Goal: Transaction & Acquisition: Purchase product/service

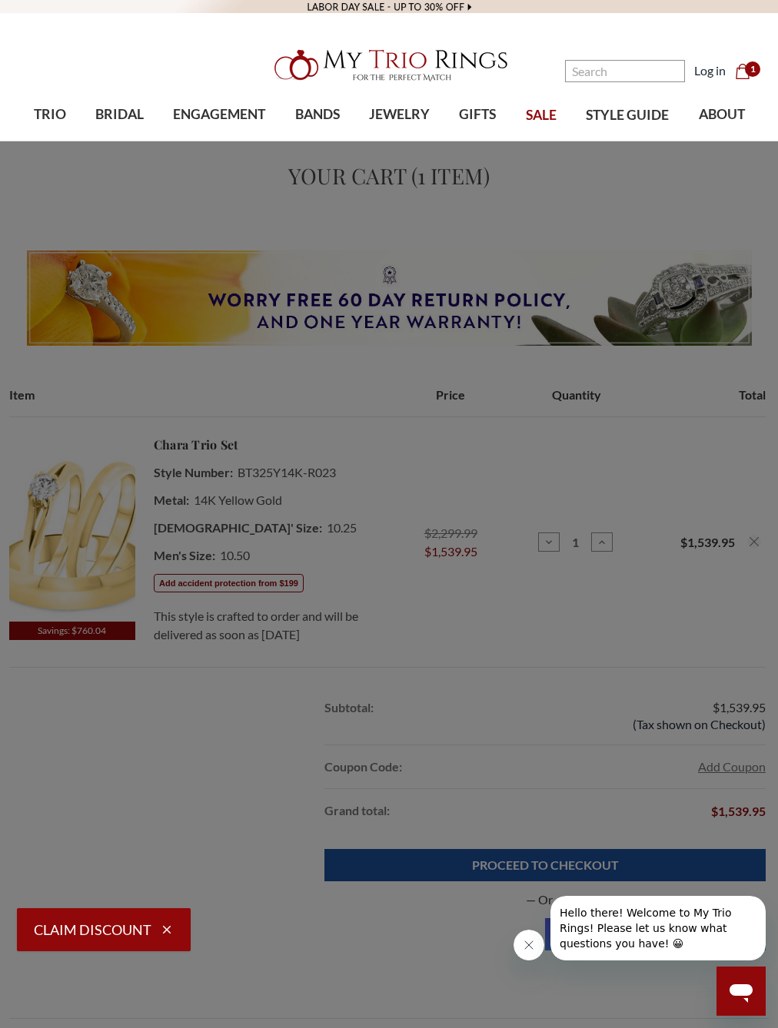
click at [406, 129] on link "JEWELRY" at bounding box center [399, 115] width 90 height 50
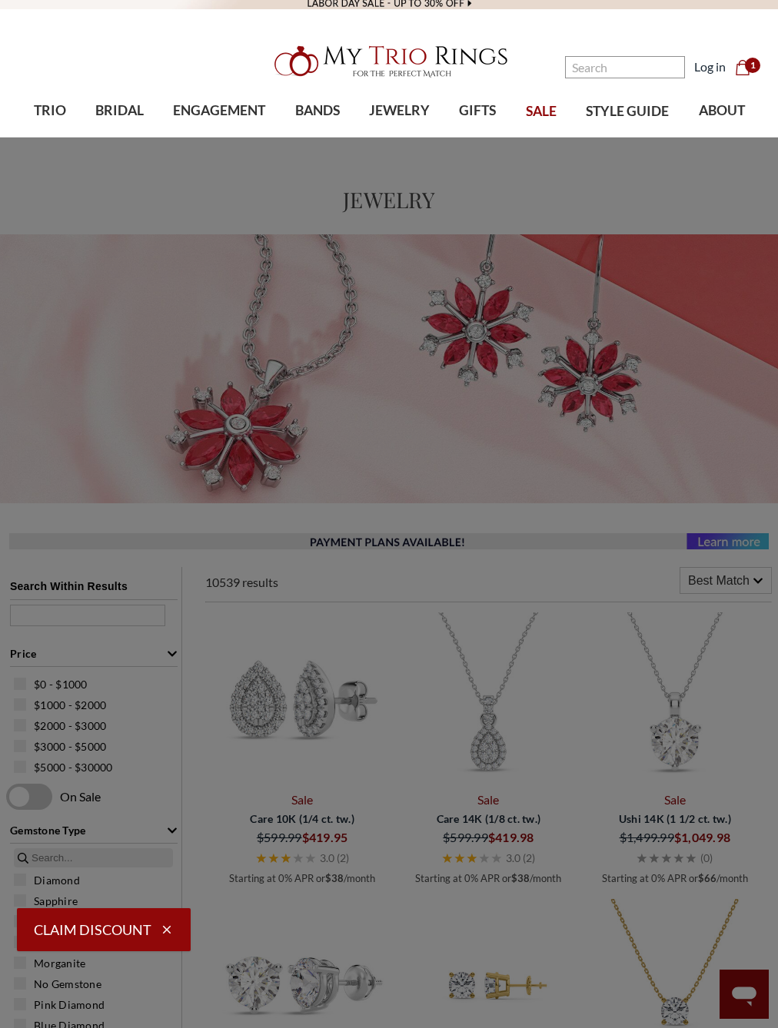
click at [318, 125] on link "BANDS" at bounding box center [317, 111] width 74 height 50
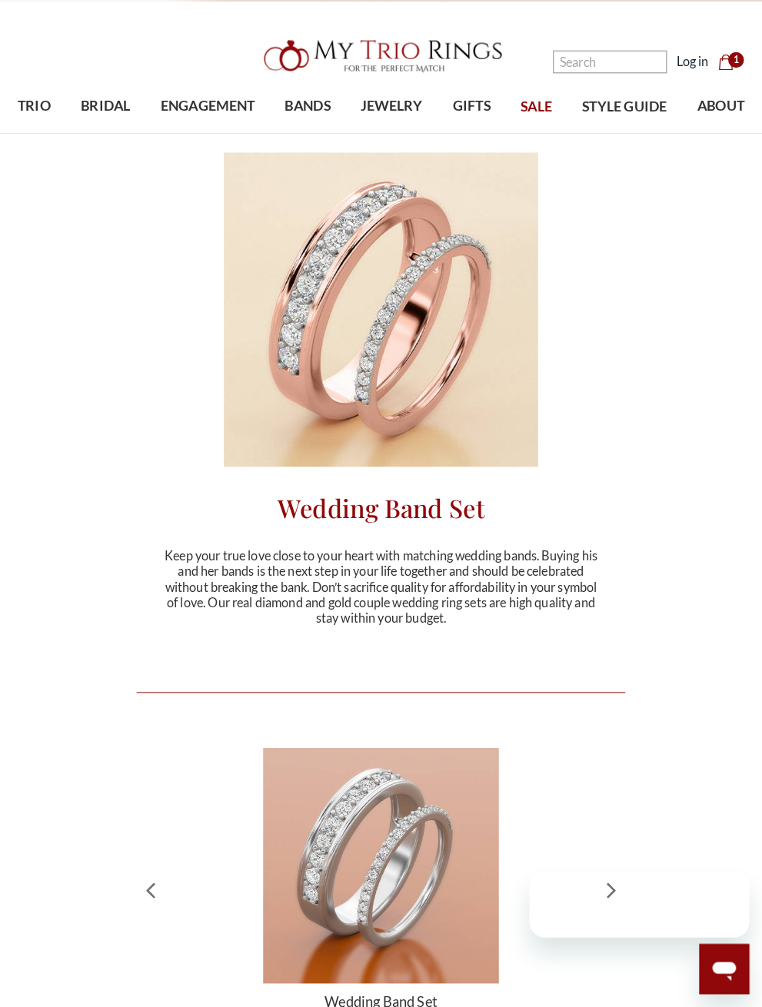
scroll to position [12, 1]
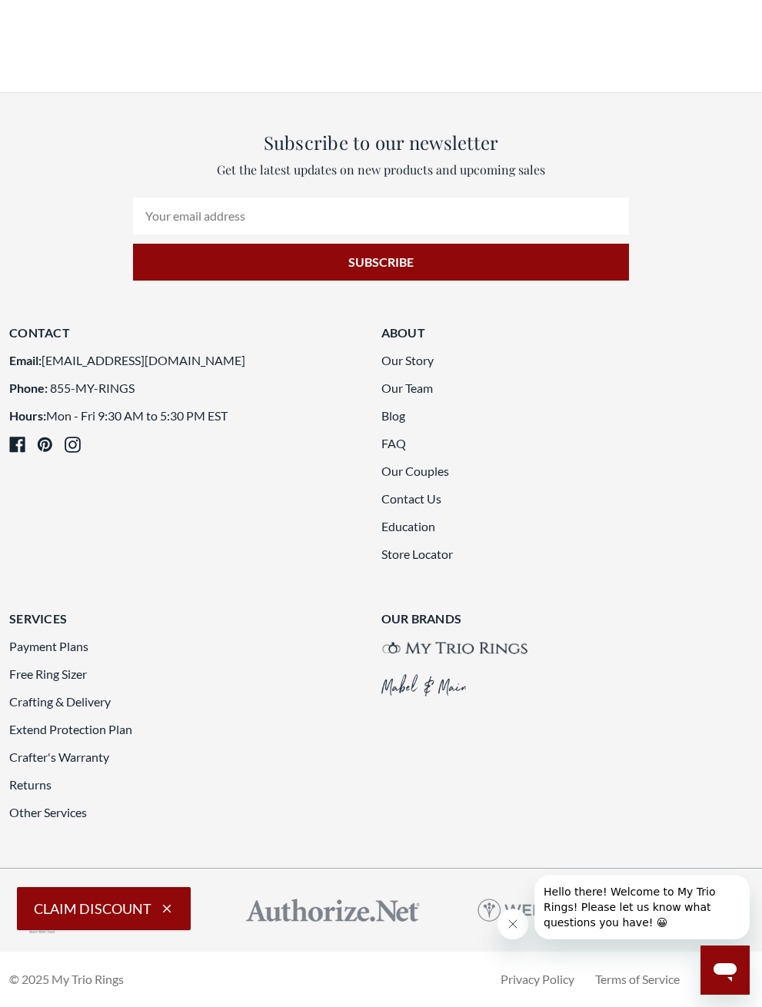
scroll to position [3161, 0]
type input "/"
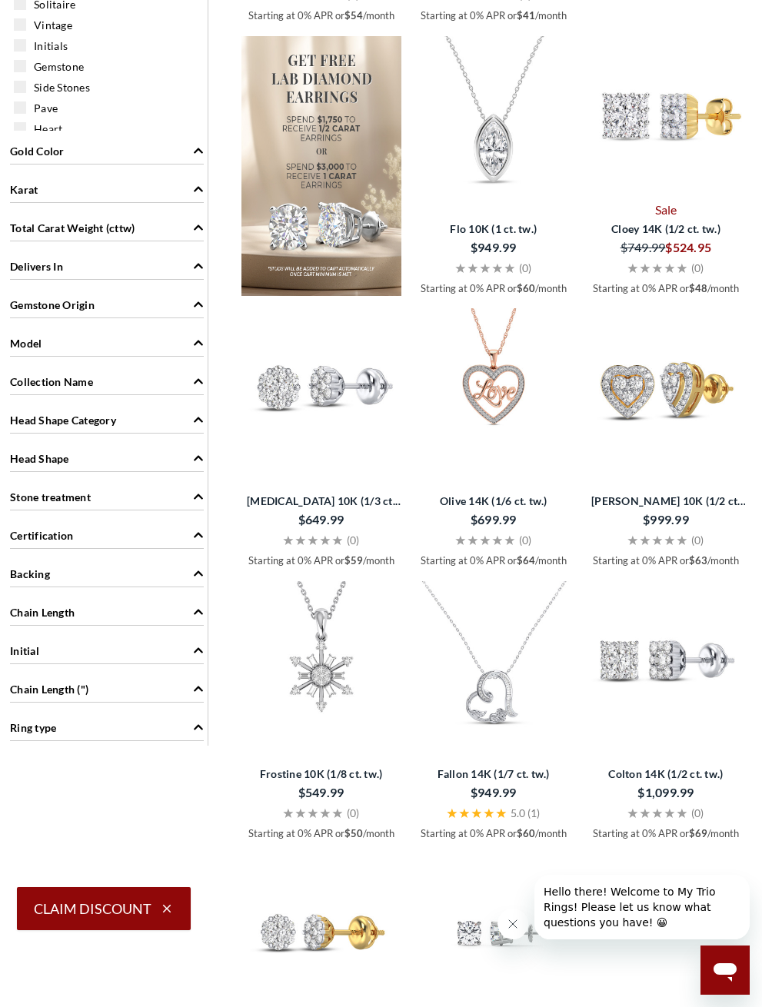
scroll to position [1006, 0]
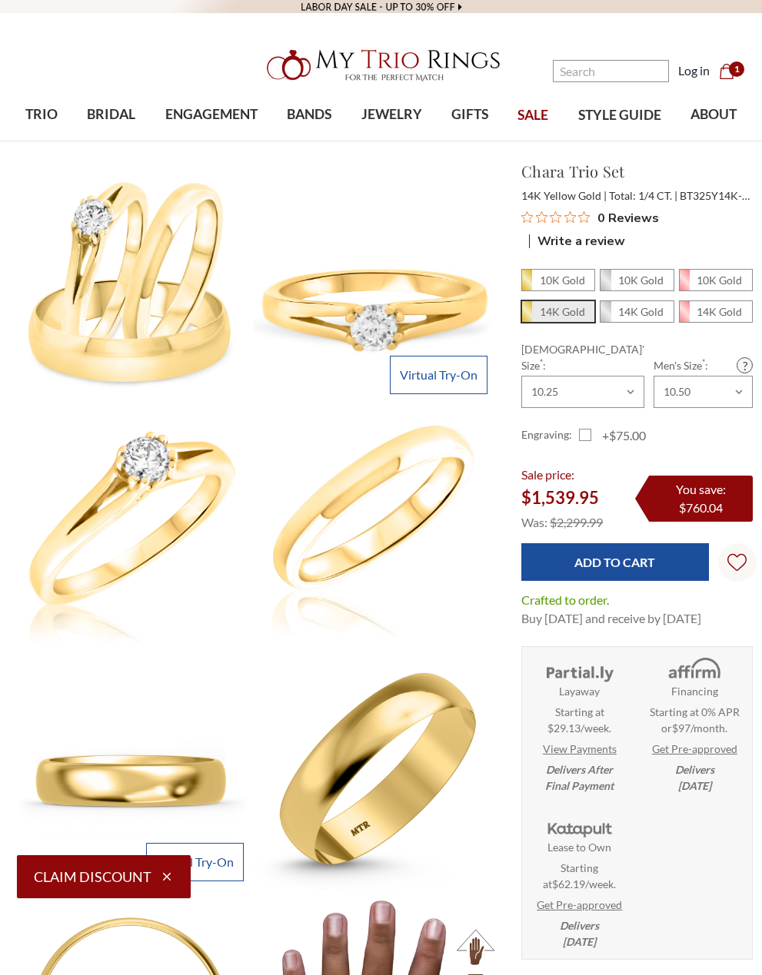
click at [741, 71] on span "1" at bounding box center [736, 68] width 15 height 15
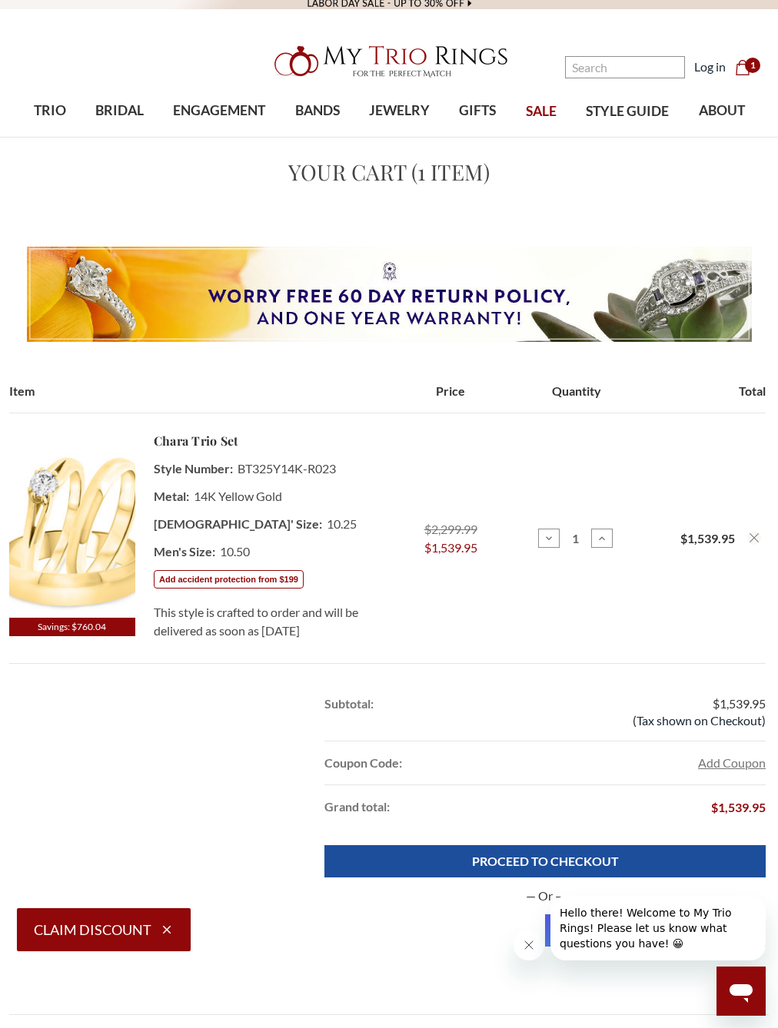
click at [659, 872] on link "PROCEED TO CHECKOUT" at bounding box center [544, 861] width 441 height 32
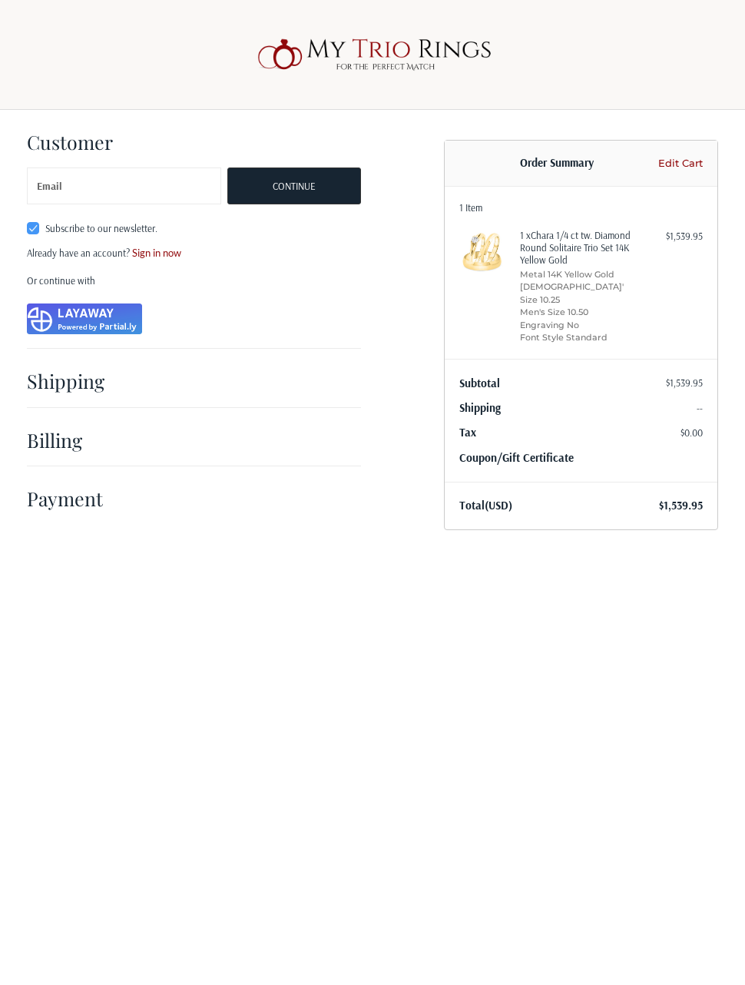
click at [35, 224] on label "Subscribe to our newsletter." at bounding box center [124, 228] width 195 height 12
click at [28, 222] on input "Subscribe to our newsletter." at bounding box center [27, 221] width 1 height 1
checkbox input "false"
click at [356, 390] on div at bounding box center [246, 384] width 230 height 19
click at [55, 395] on div "Shipping" at bounding box center [194, 381] width 334 height 52
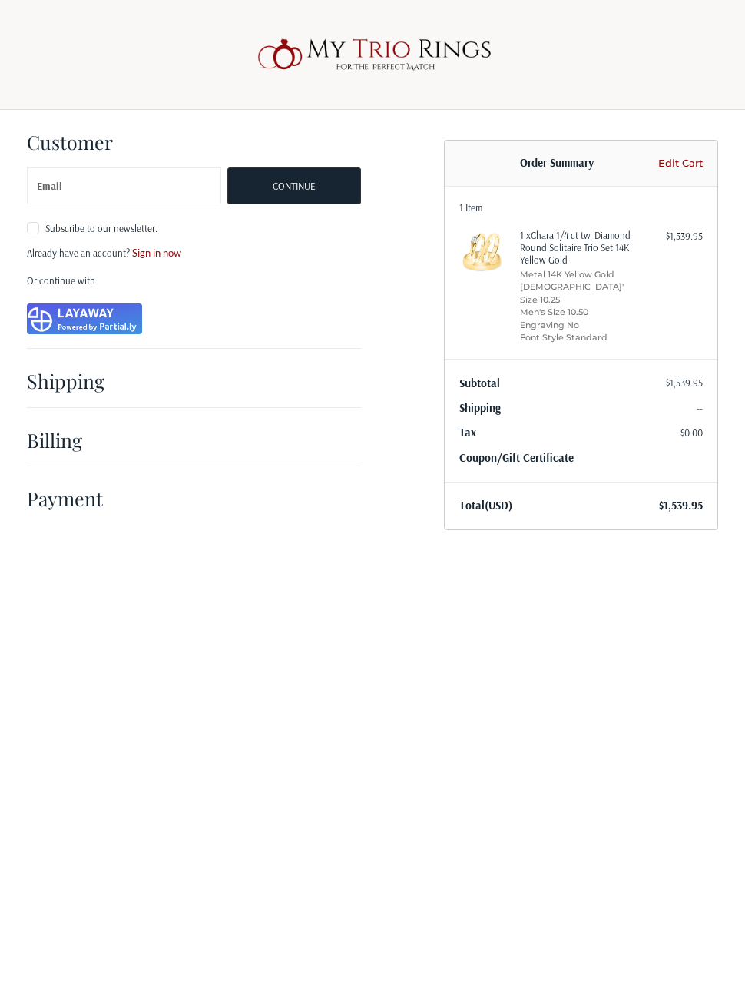
click at [64, 390] on h2 "Shipping" at bounding box center [72, 381] width 90 height 24
